Goal: Check status: Check status

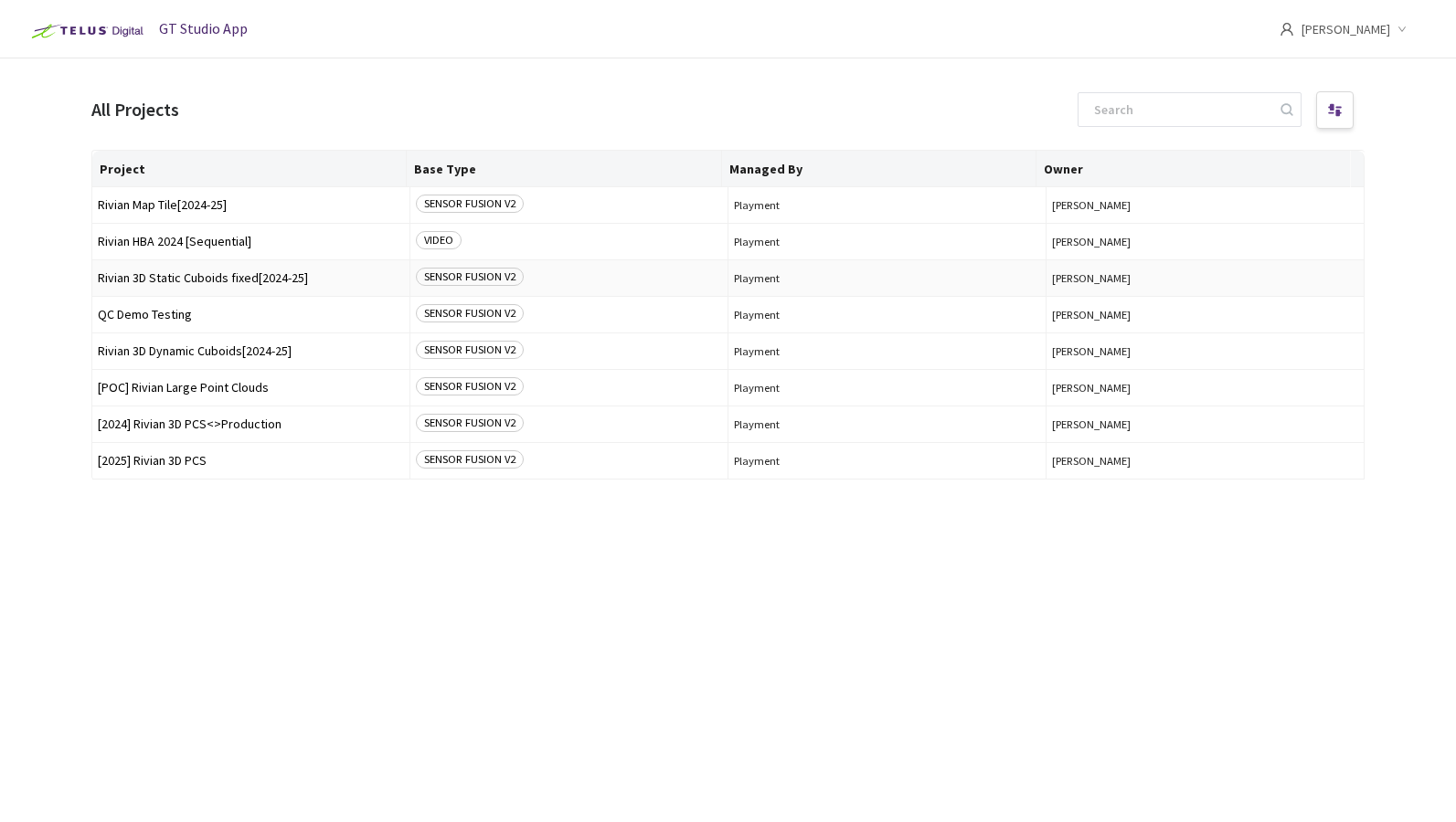
click at [144, 280] on span "Rivian 3D Static Cuboids fixed[2024-25]" at bounding box center [250, 278] width 306 height 13
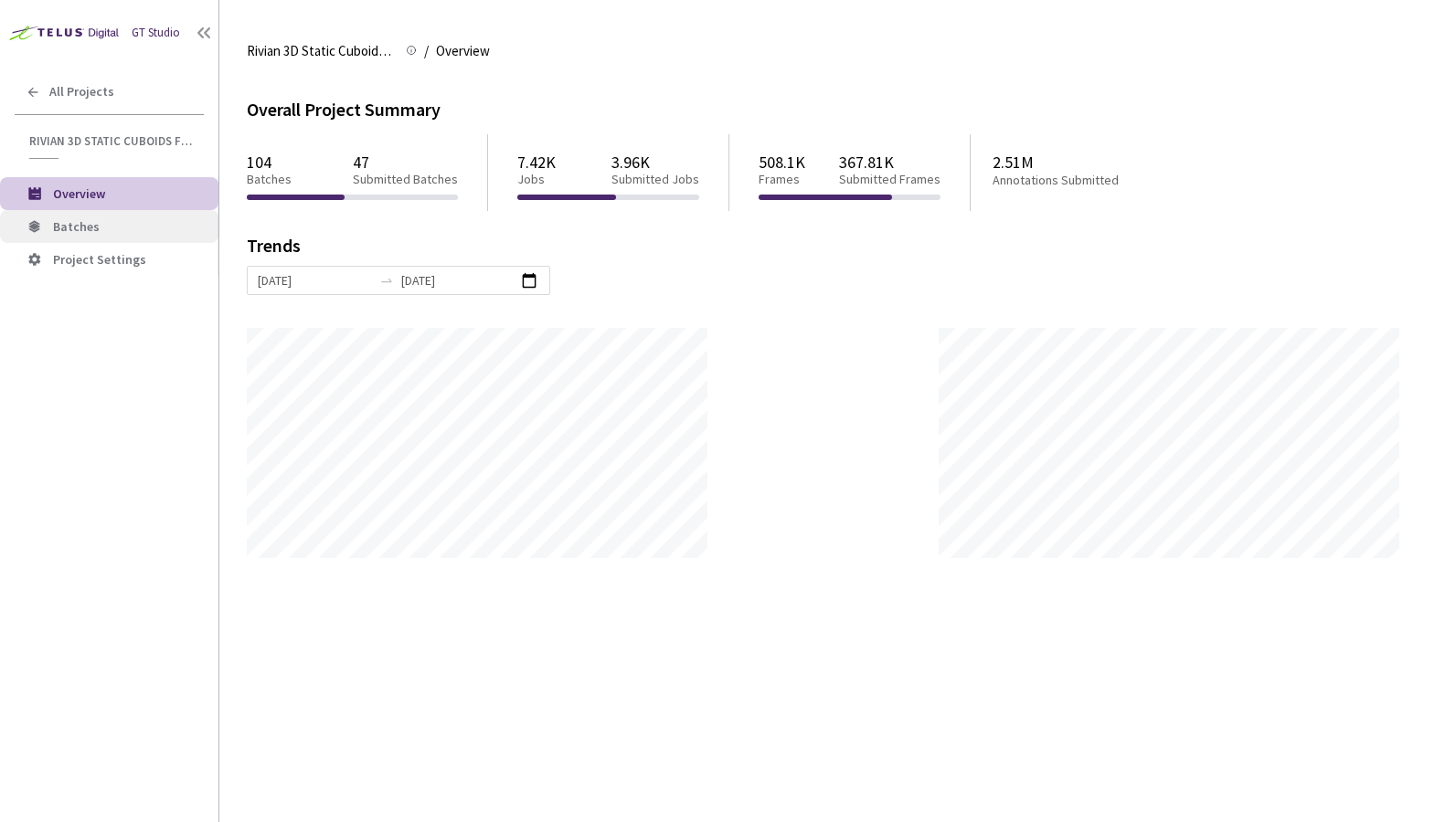
scroll to position [822, 1456]
click at [109, 238] on li "Batches" at bounding box center [109, 227] width 218 height 33
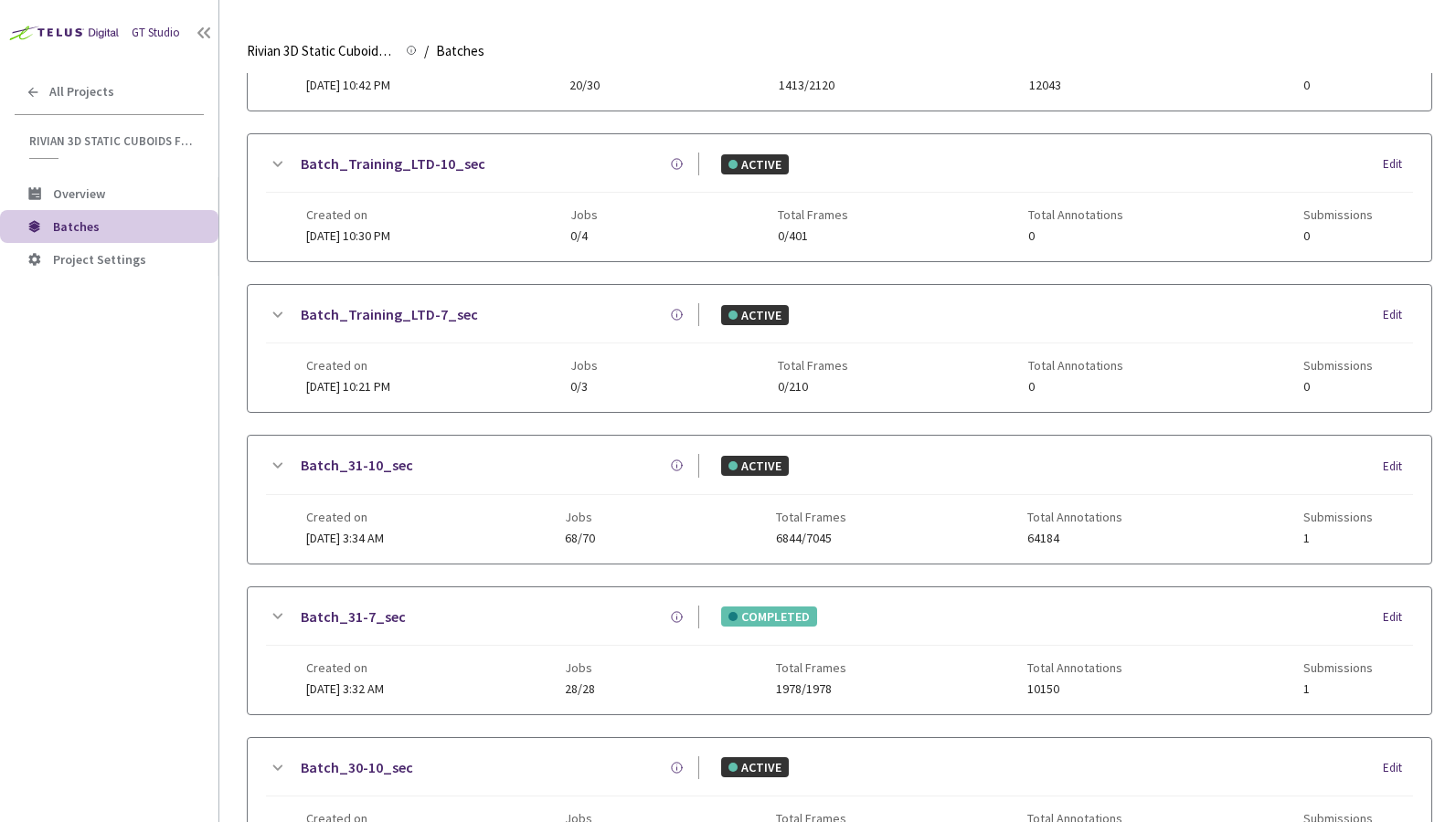
scroll to position [904, 0]
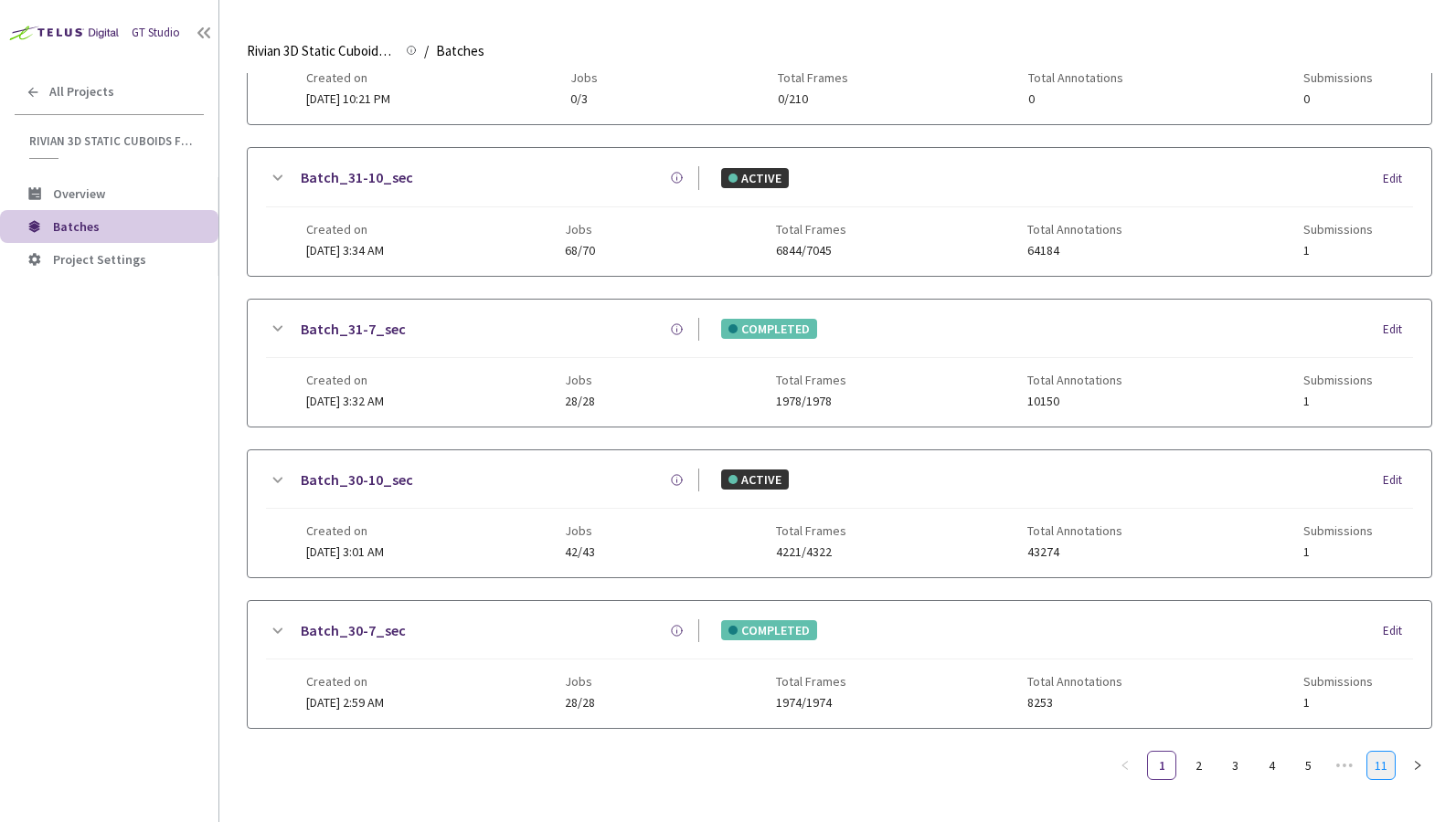
click at [1391, 755] on link "11" at bounding box center [1380, 765] width 28 height 27
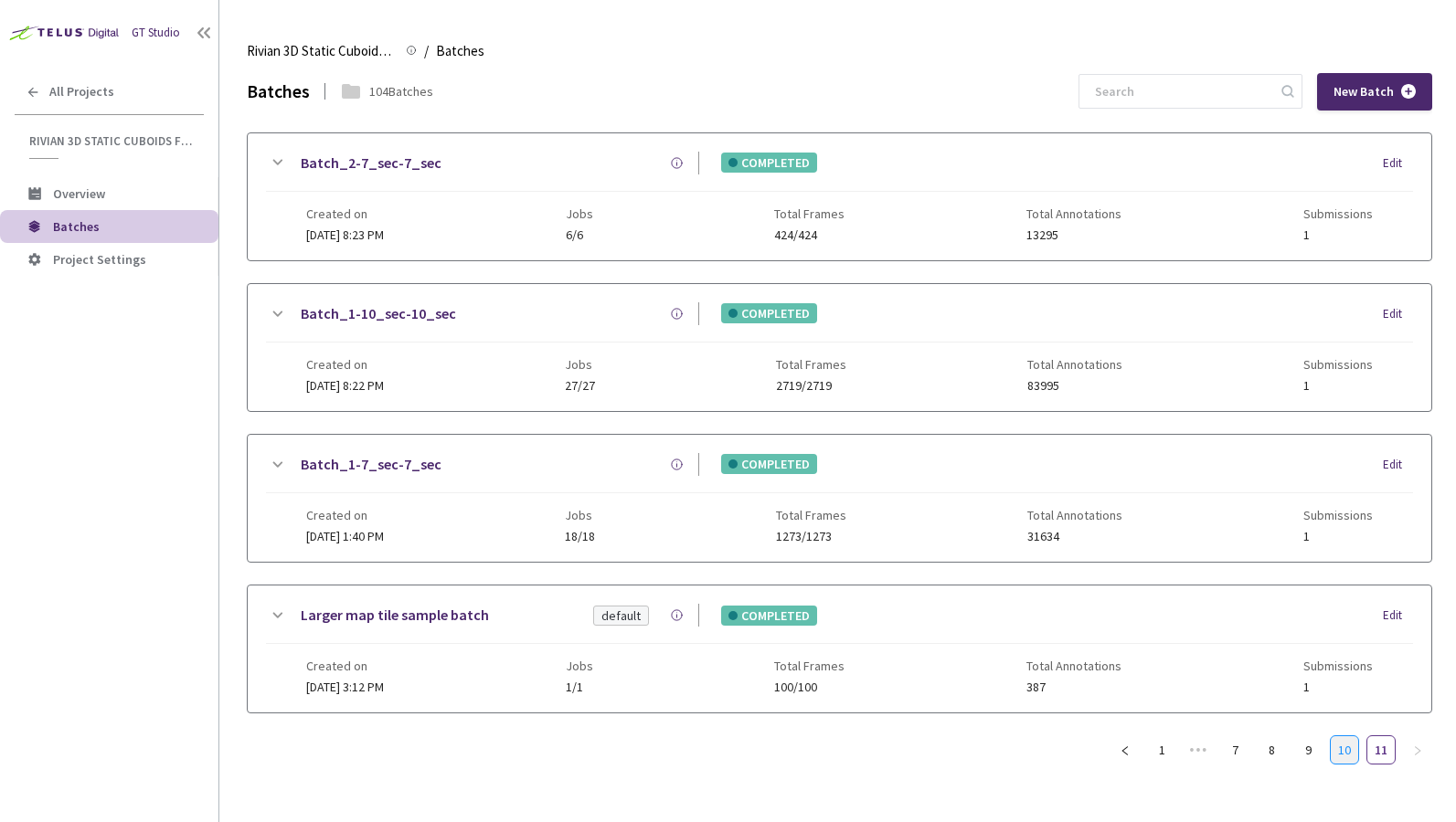
click at [1351, 757] on link "10" at bounding box center [1344, 749] width 28 height 27
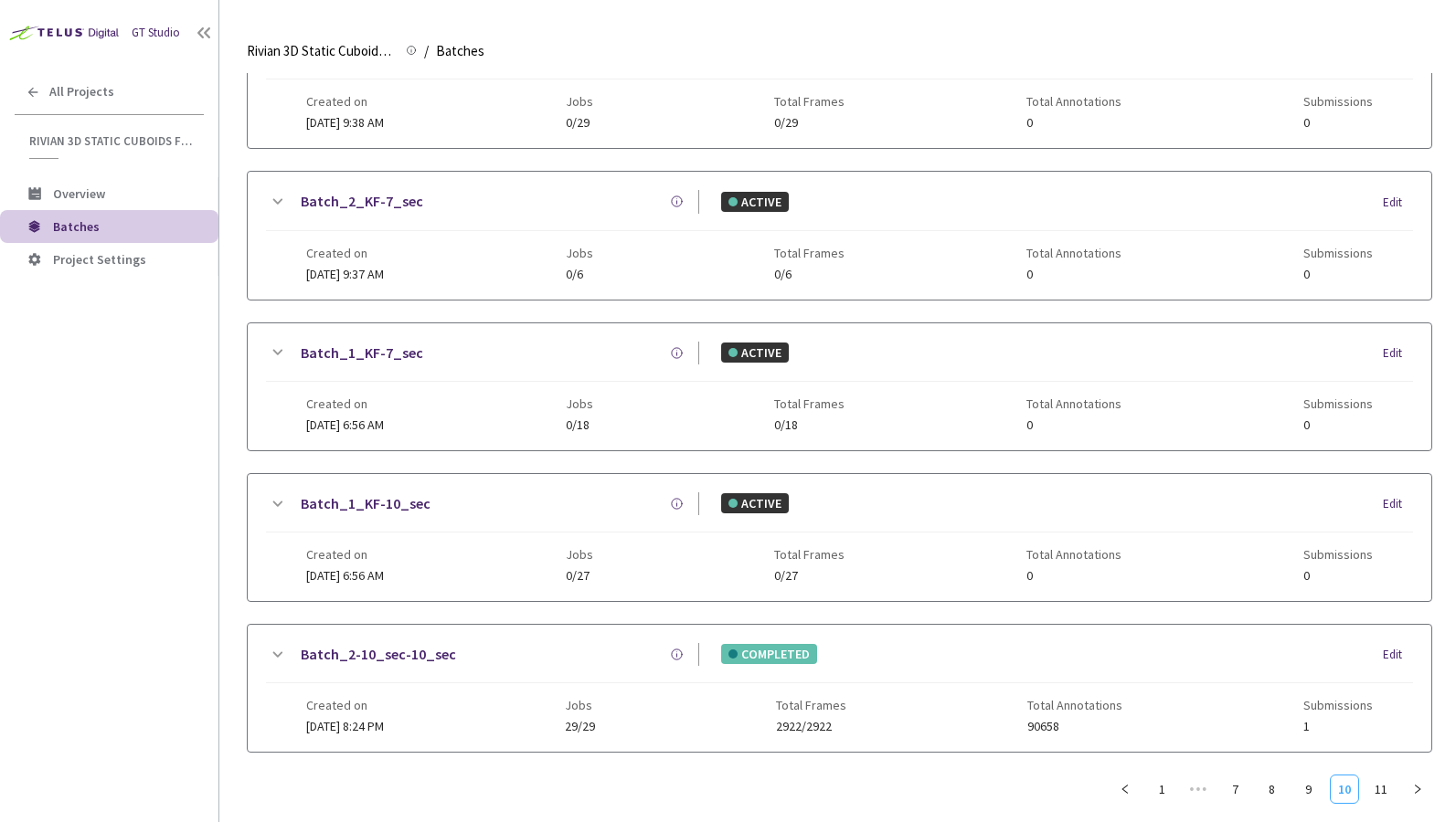
scroll to position [889, 0]
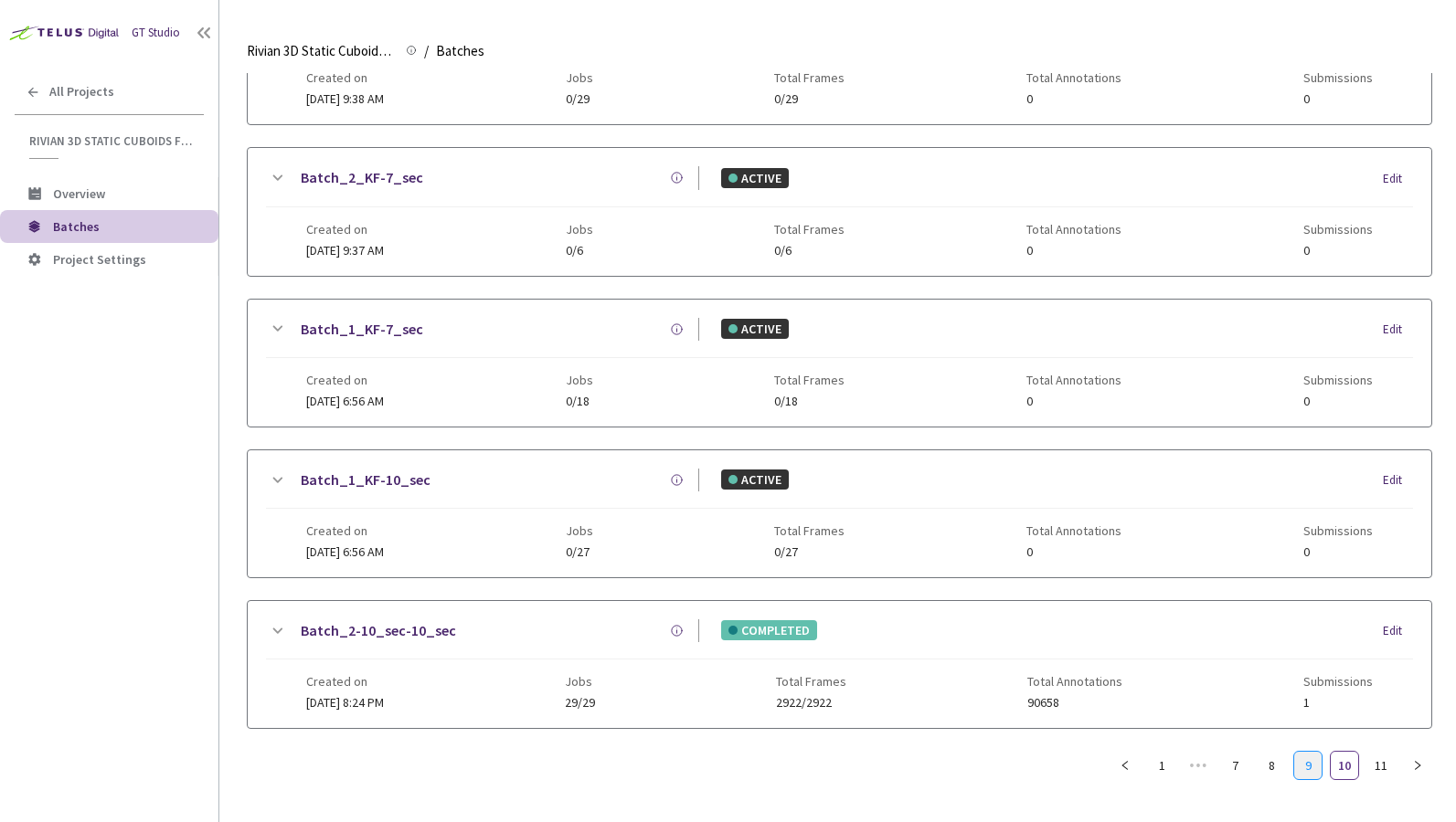
click at [1304, 763] on link "9" at bounding box center [1307, 765] width 28 height 27
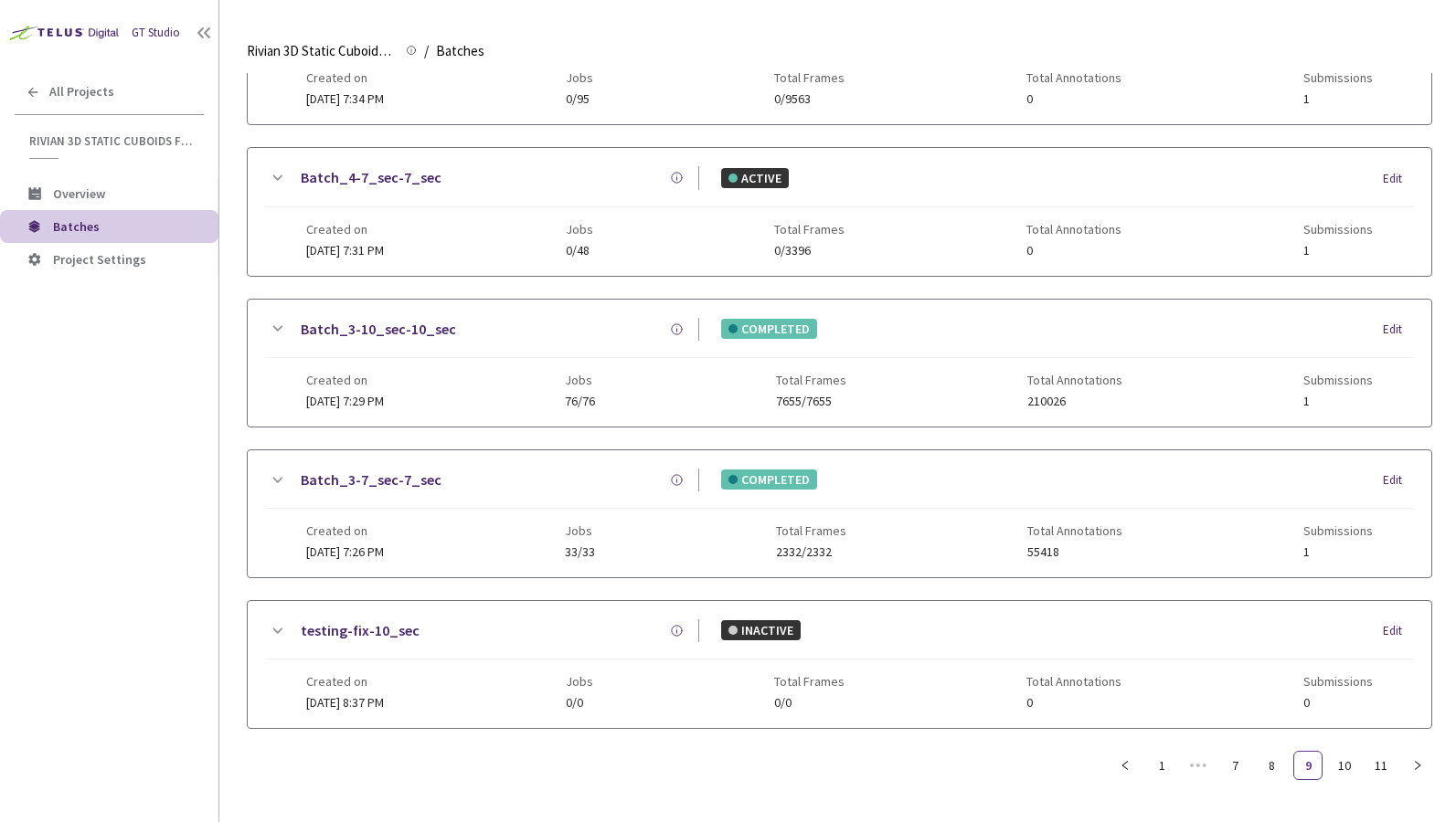
click at [408, 331] on link "Batch_3-10_sec-10_sec" at bounding box center [378, 329] width 156 height 23
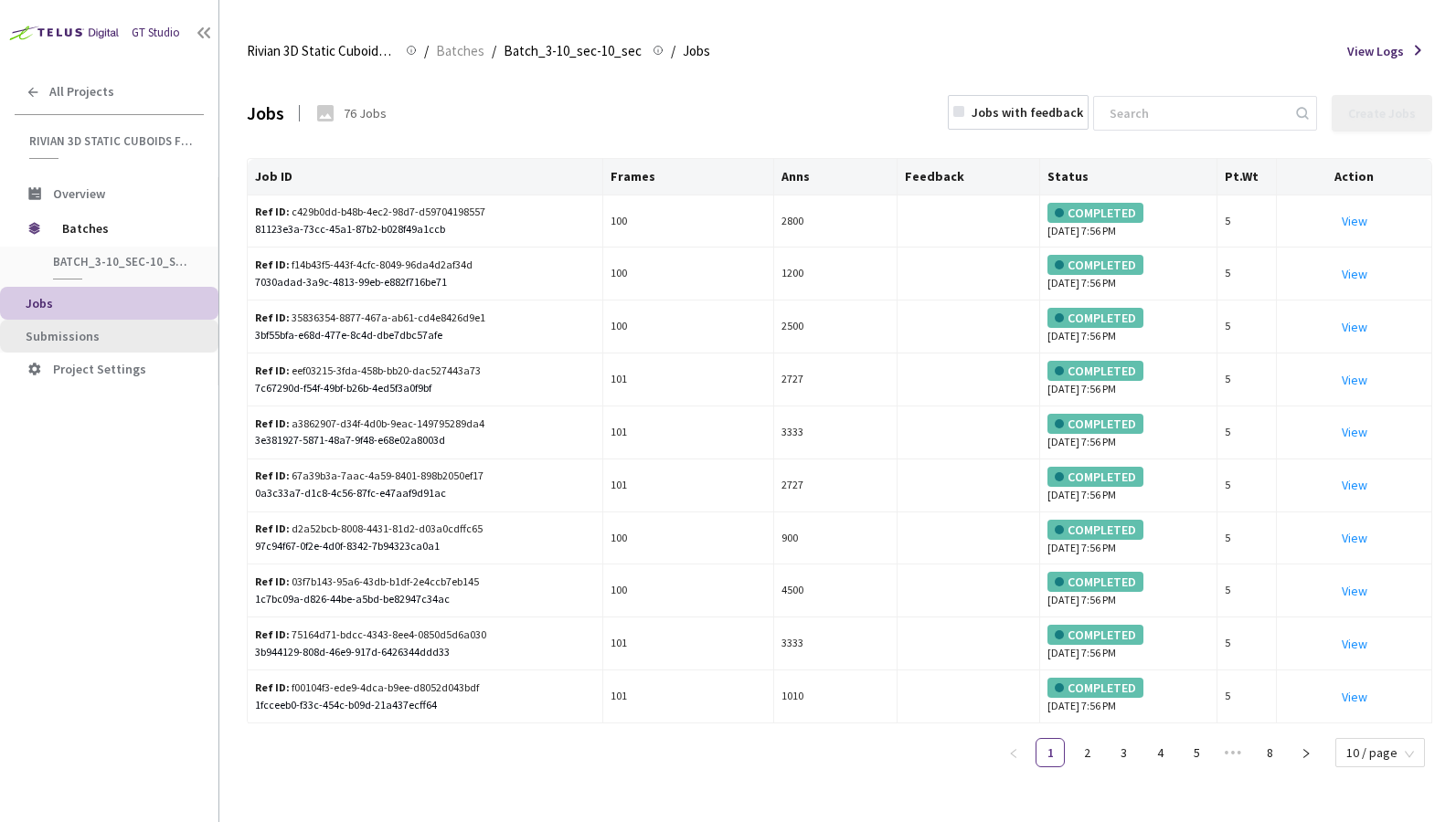
click at [146, 320] on li "Submissions" at bounding box center [109, 336] width 218 height 33
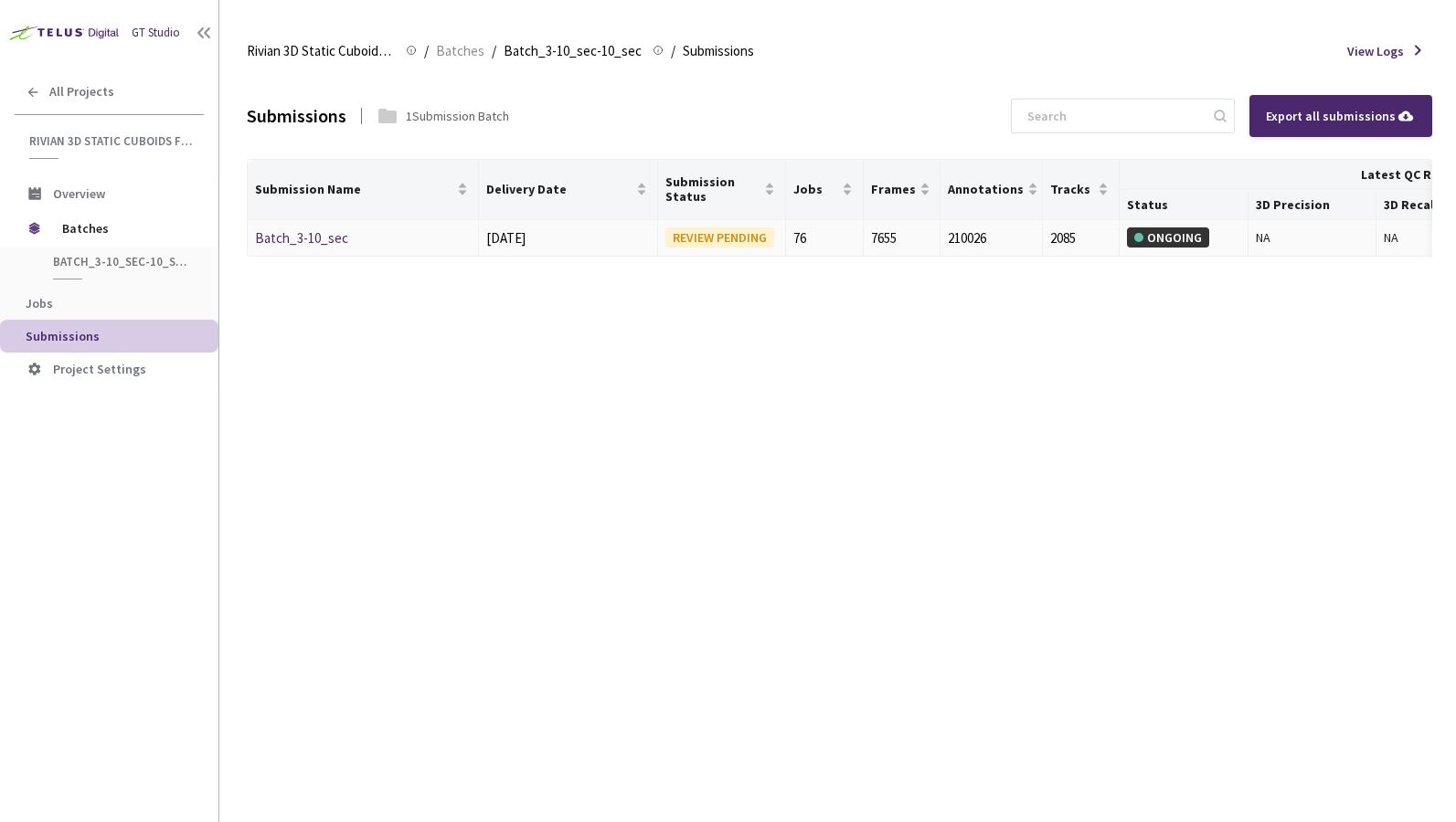
click at [324, 235] on link "Batch_3-10_sec" at bounding box center [302, 238] width 93 height 17
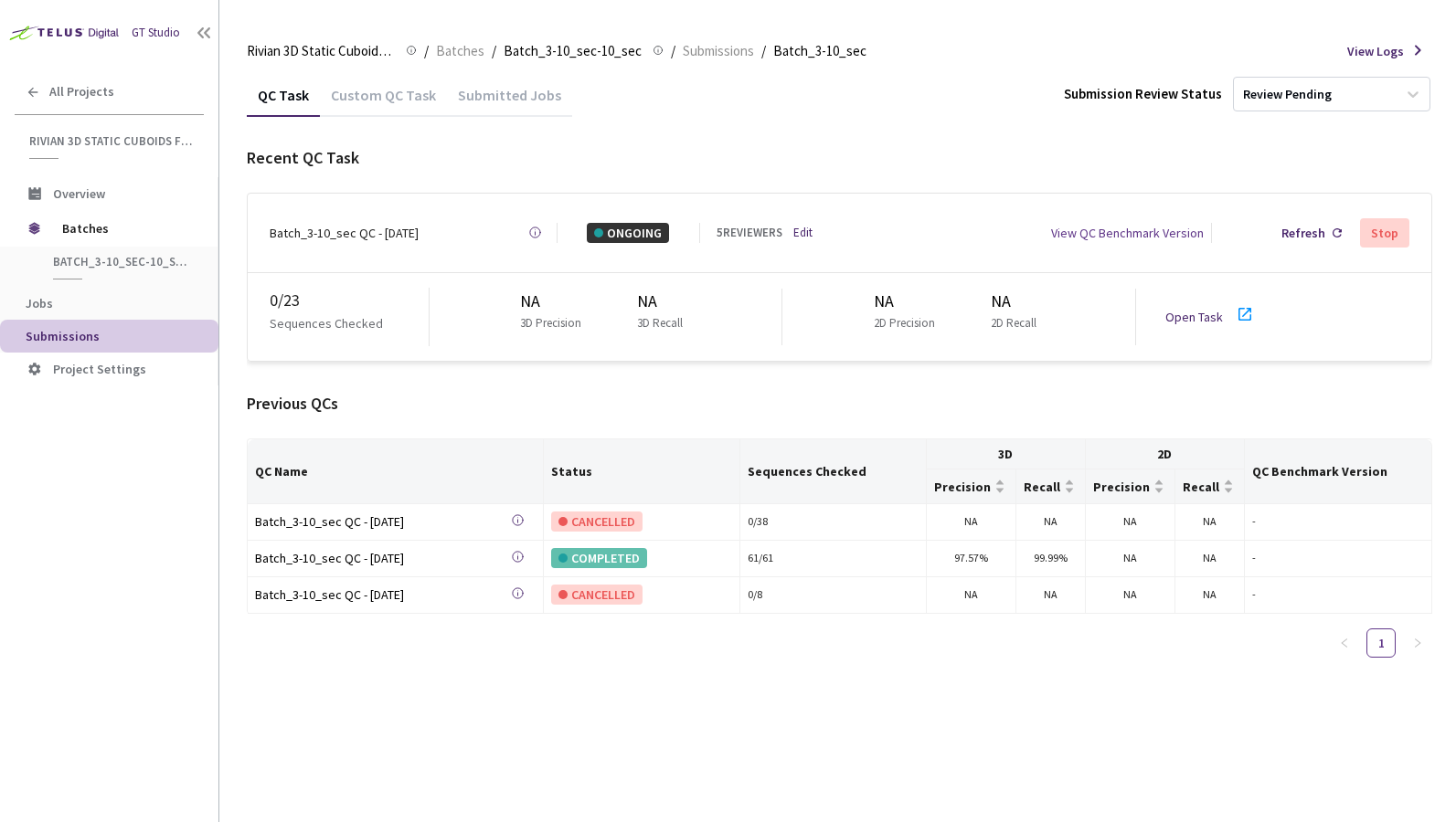
click at [1196, 312] on link "Open Task" at bounding box center [1193, 317] width 58 height 16
